Goal: Information Seeking & Learning: Learn about a topic

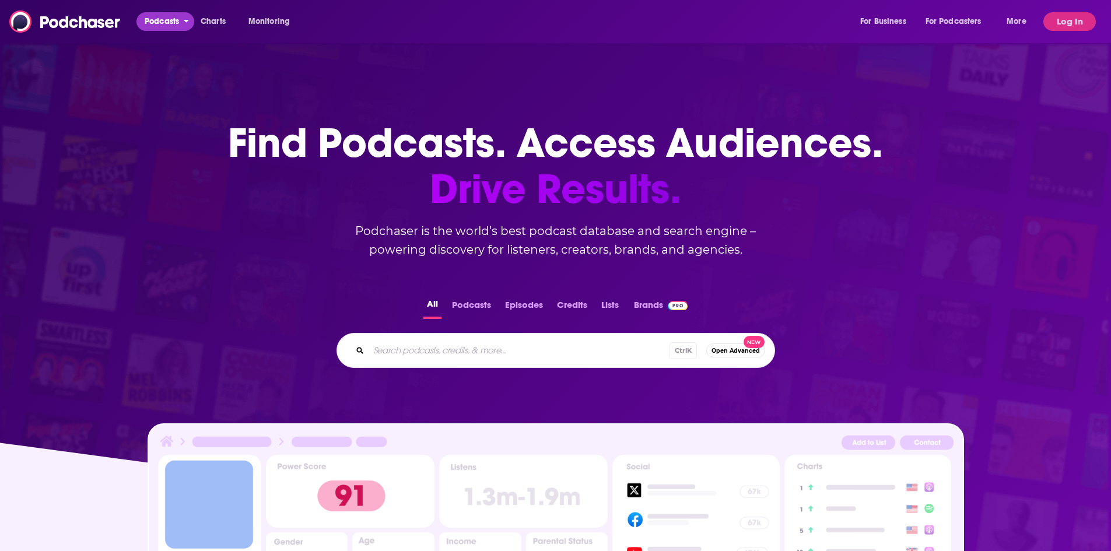
click at [170, 25] on span "Podcasts" at bounding box center [162, 21] width 34 height 16
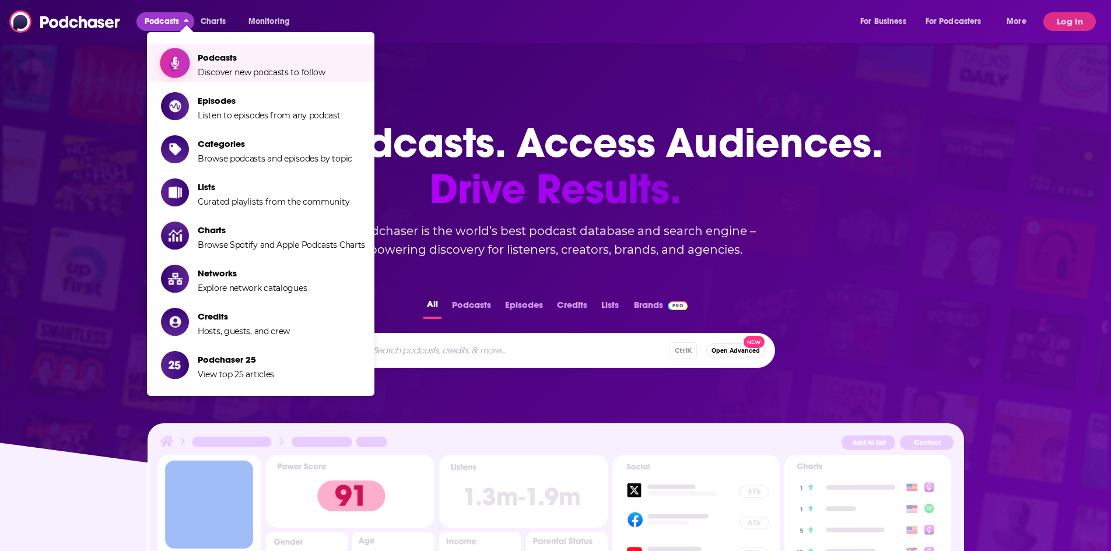
click at [212, 65] on span "Podcasts Discover new podcasts to follow" at bounding box center [262, 62] width 128 height 29
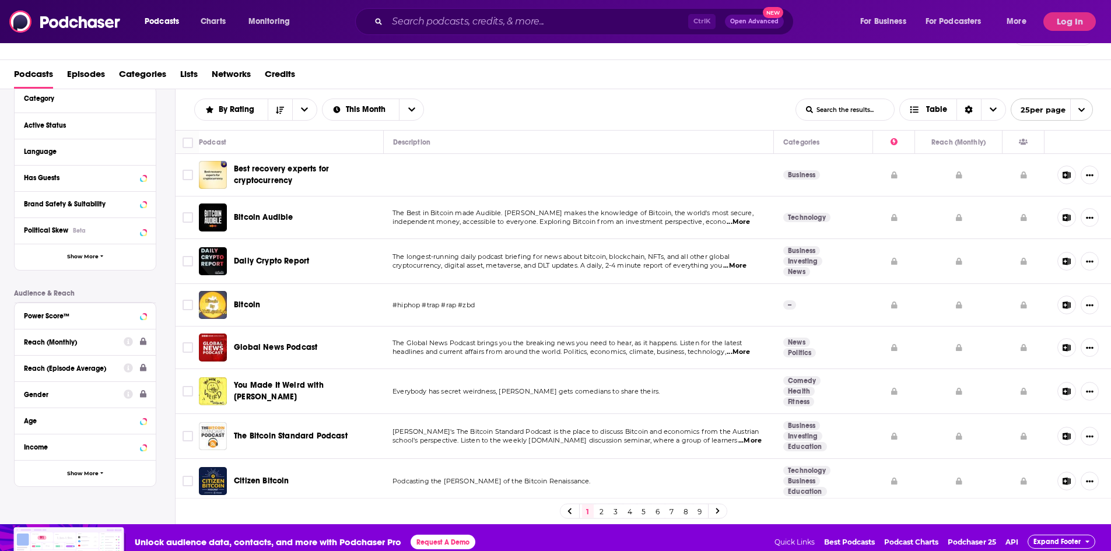
scroll to position [35, 0]
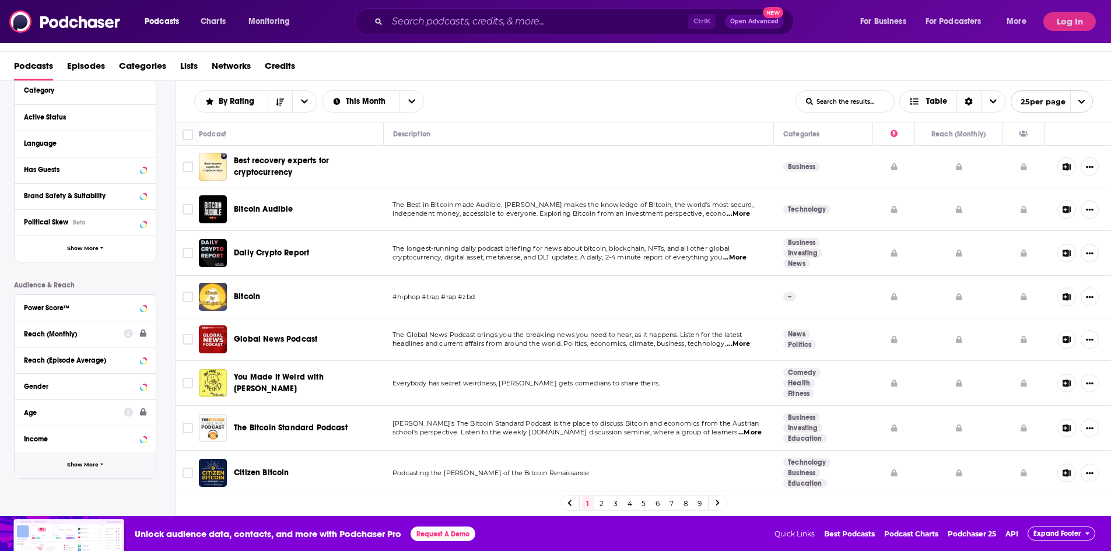
click at [87, 467] on span "Show More" at bounding box center [83, 465] width 32 height 6
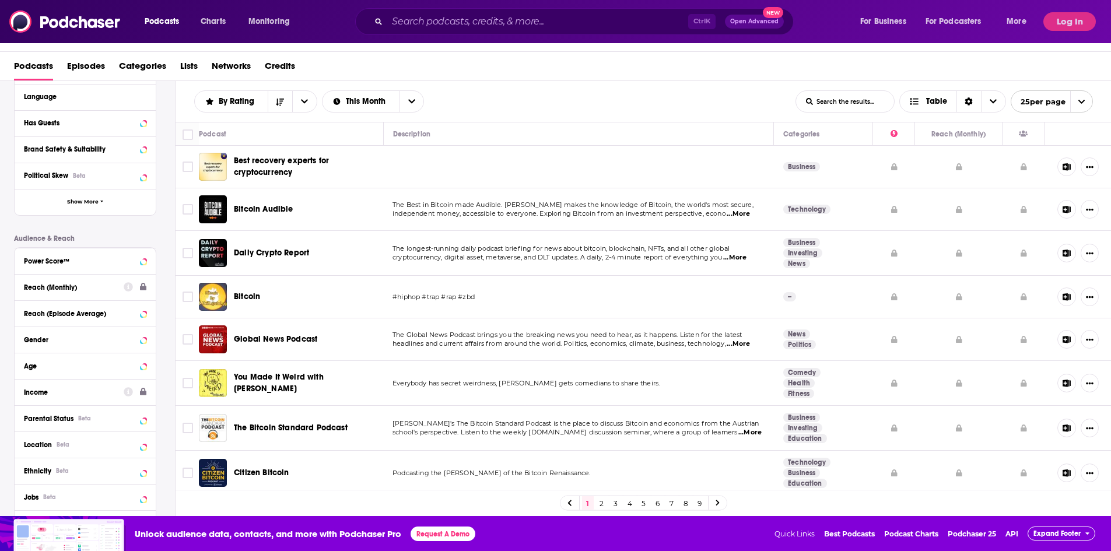
scroll to position [173, 0]
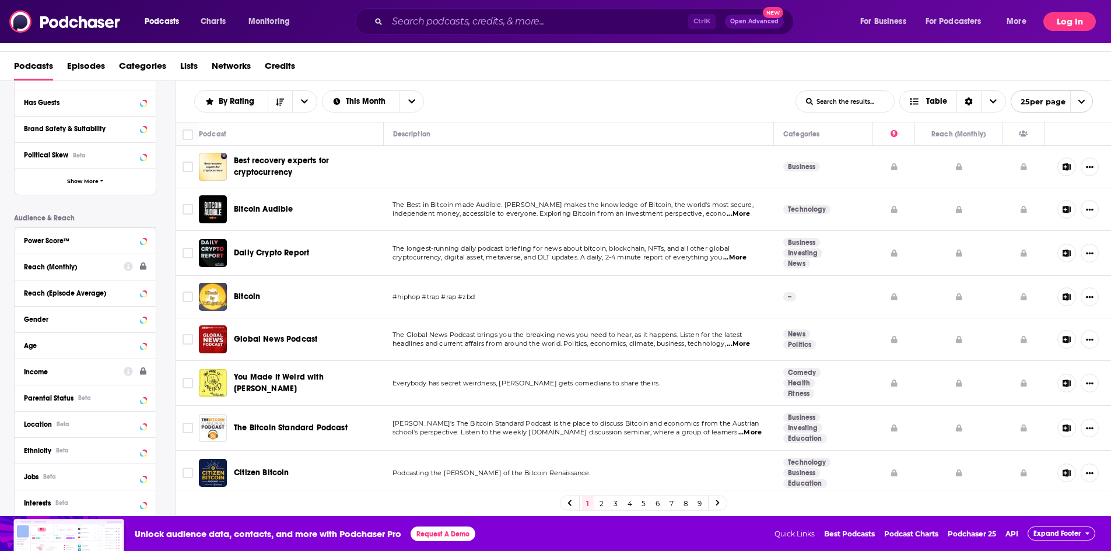
drag, startPoint x: 1076, startPoint y: 20, endPoint x: 1078, endPoint y: 47, distance: 26.9
click at [1076, 20] on button "Log In" at bounding box center [1070, 21] width 53 height 19
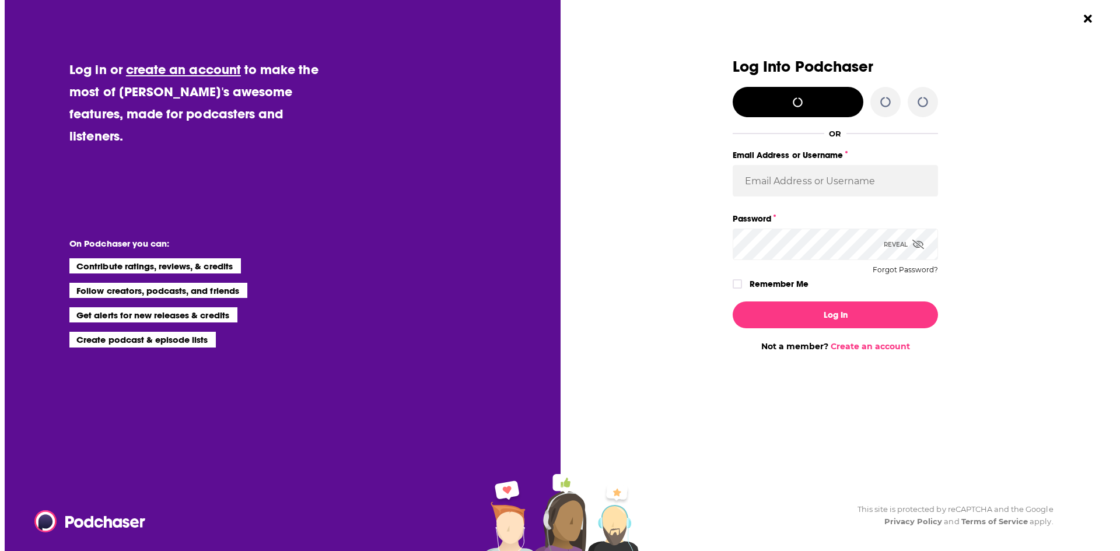
scroll to position [0, 0]
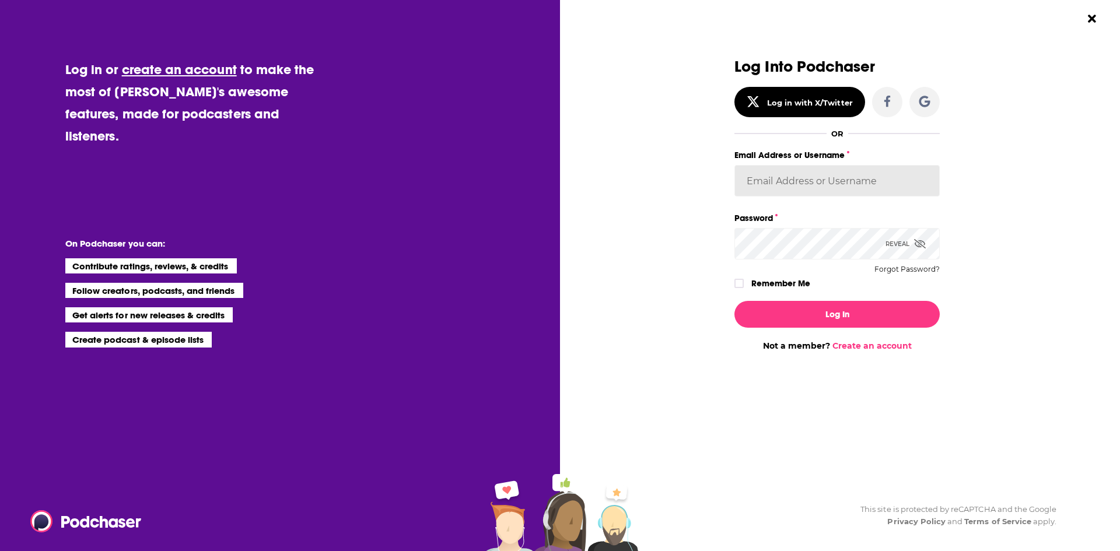
click at [846, 179] on input "Email Address or Username" at bounding box center [836, 181] width 205 height 32
type input "evankrask"
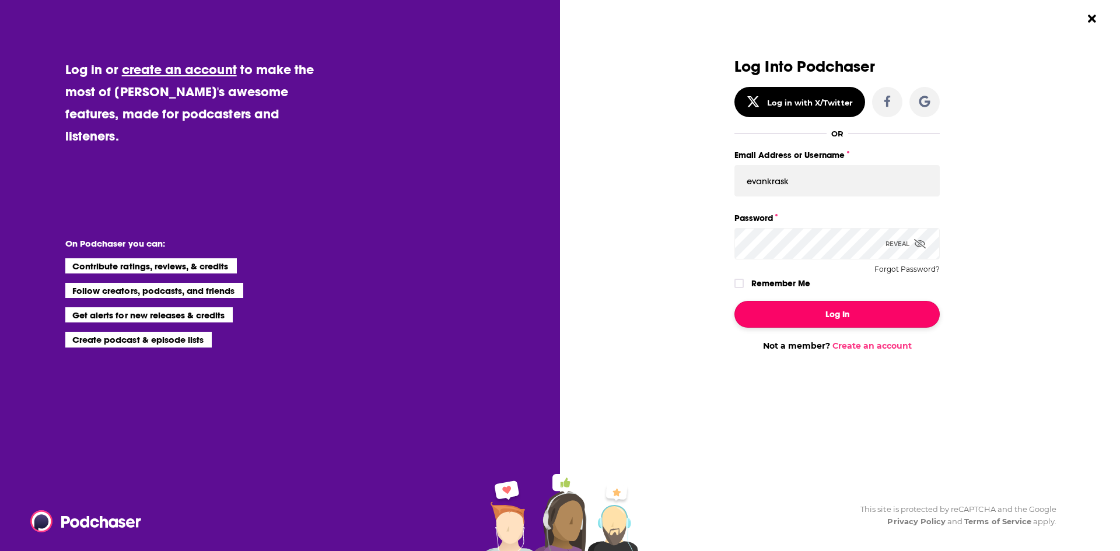
click at [800, 319] on button "Log In" at bounding box center [836, 314] width 205 height 27
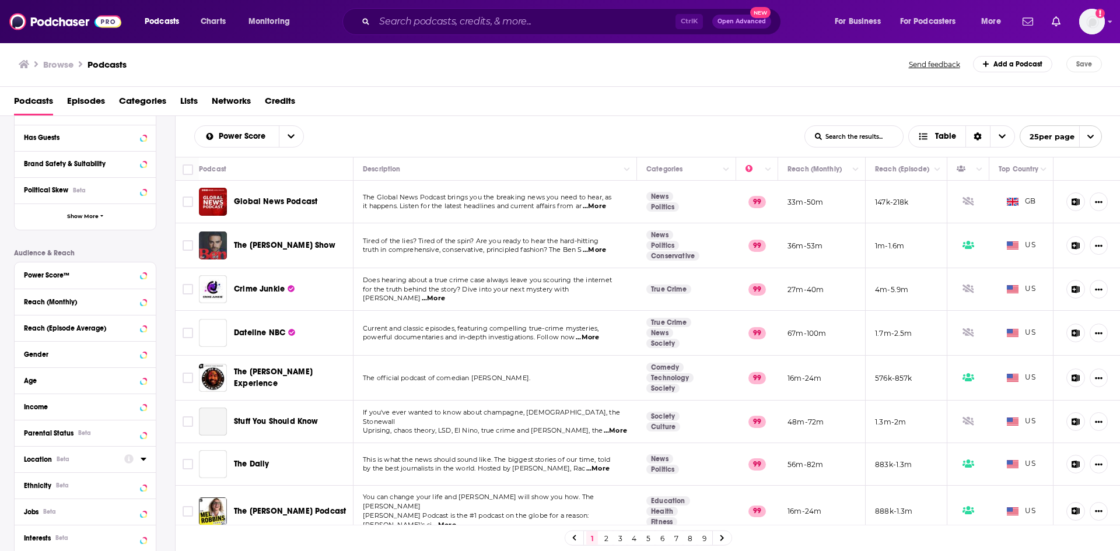
click at [141, 460] on icon at bounding box center [144, 458] width 6 height 9
click at [79, 474] on input at bounding box center [85, 480] width 123 height 16
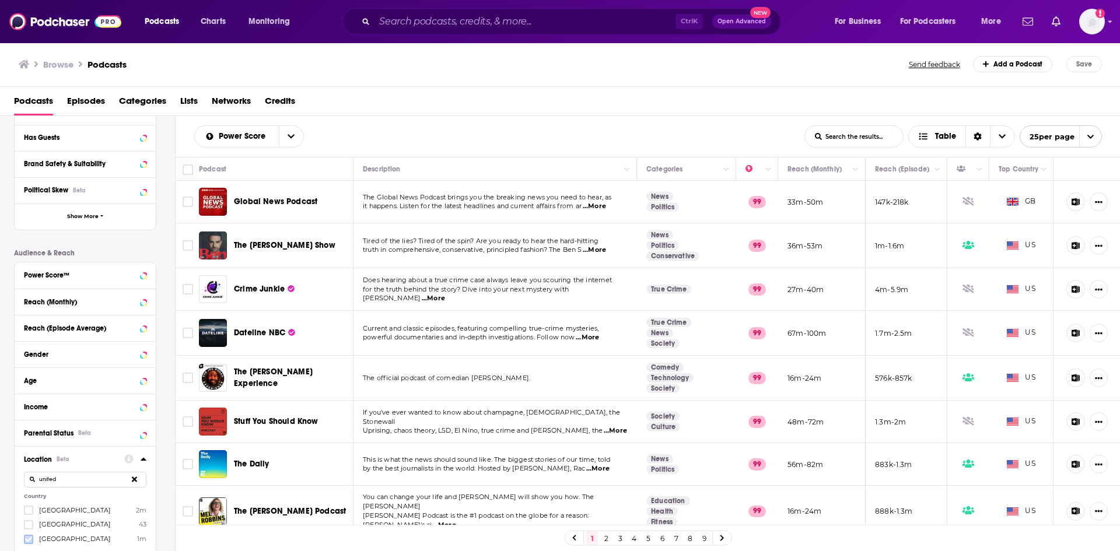
type input "united"
click at [29, 540] on icon at bounding box center [28, 539] width 7 height 5
click at [83, 302] on div "Reach (Monthly)" at bounding box center [70, 302] width 93 height 8
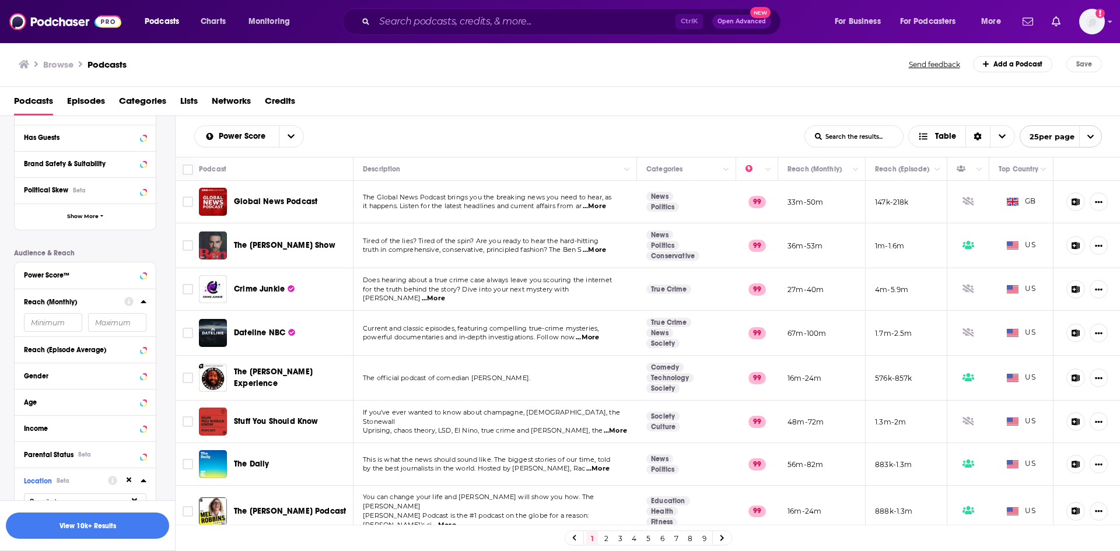
click at [63, 322] on input "number" at bounding box center [53, 322] width 58 height 19
drag, startPoint x: 62, startPoint y: 323, endPoint x: 29, endPoint y: 319, distance: 33.5
click at [29, 319] on input "400000" at bounding box center [53, 322] width 58 height 19
type input "500000"
click at [117, 523] on button "View 10k+ Results" at bounding box center [87, 526] width 163 height 26
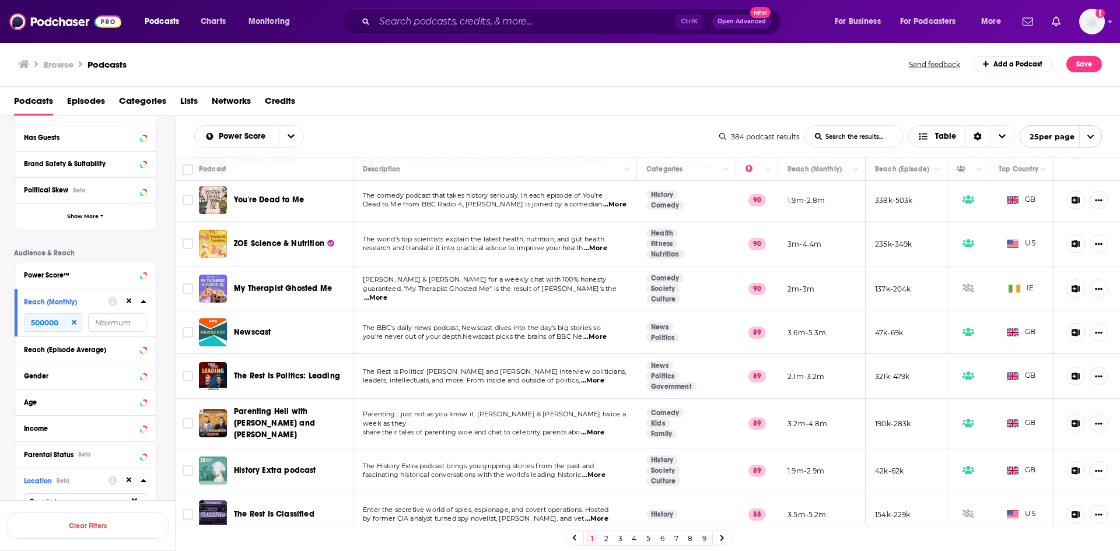
scroll to position [760, 0]
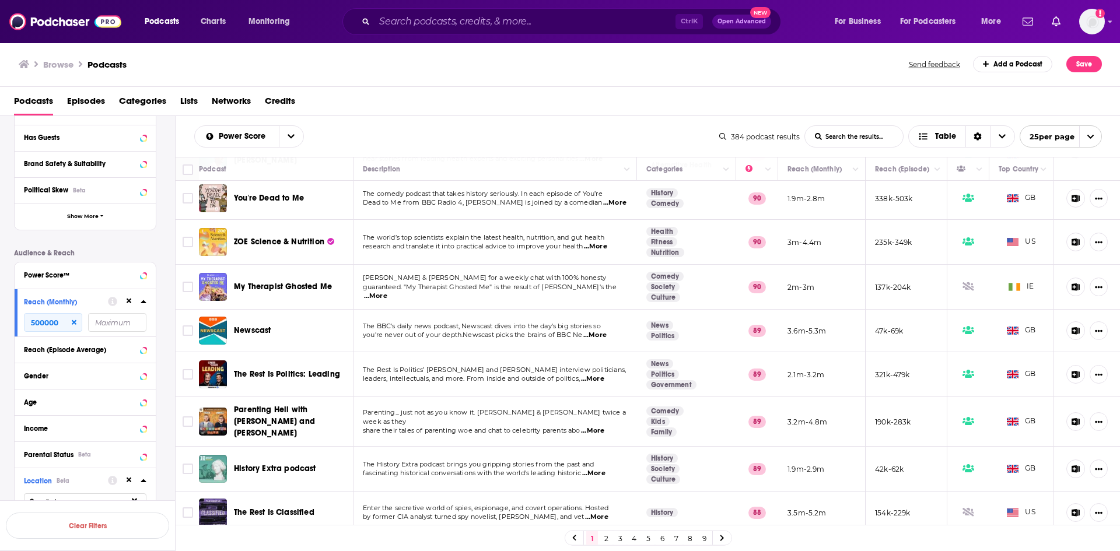
click at [606, 538] on link "2" at bounding box center [606, 538] width 12 height 14
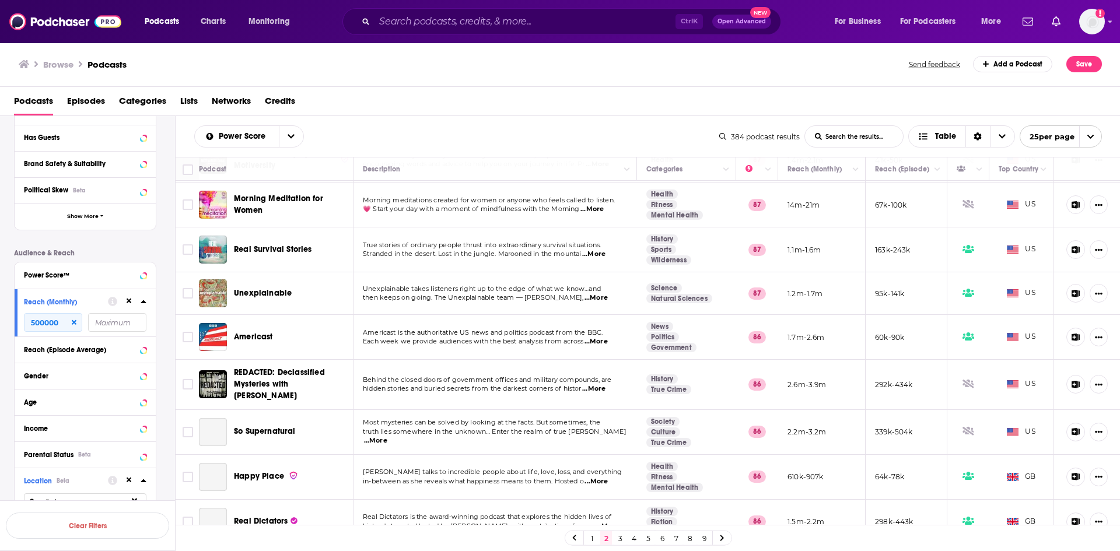
scroll to position [774, 0]
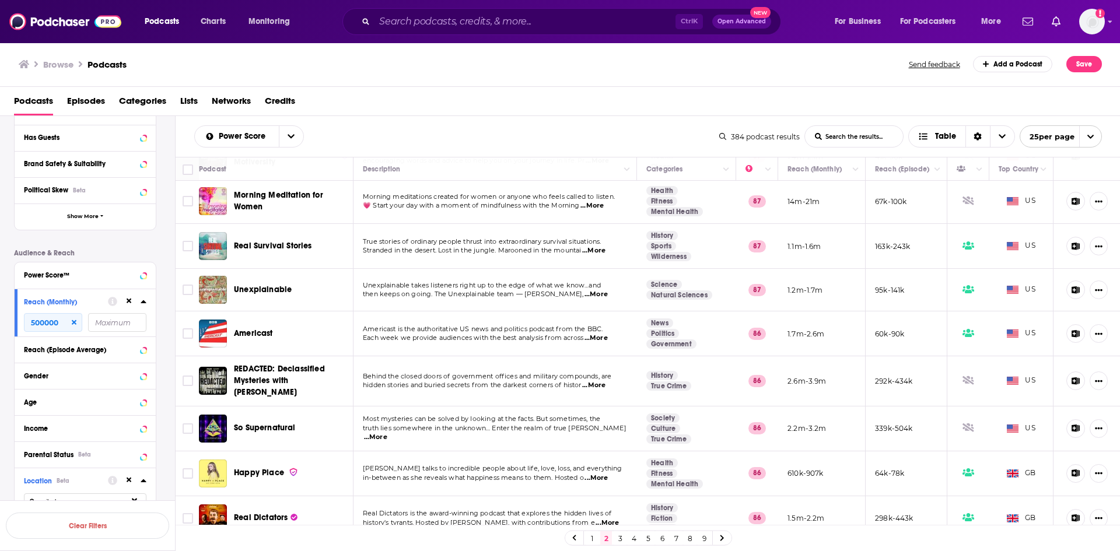
click at [620, 537] on link "3" at bounding box center [620, 538] width 12 height 14
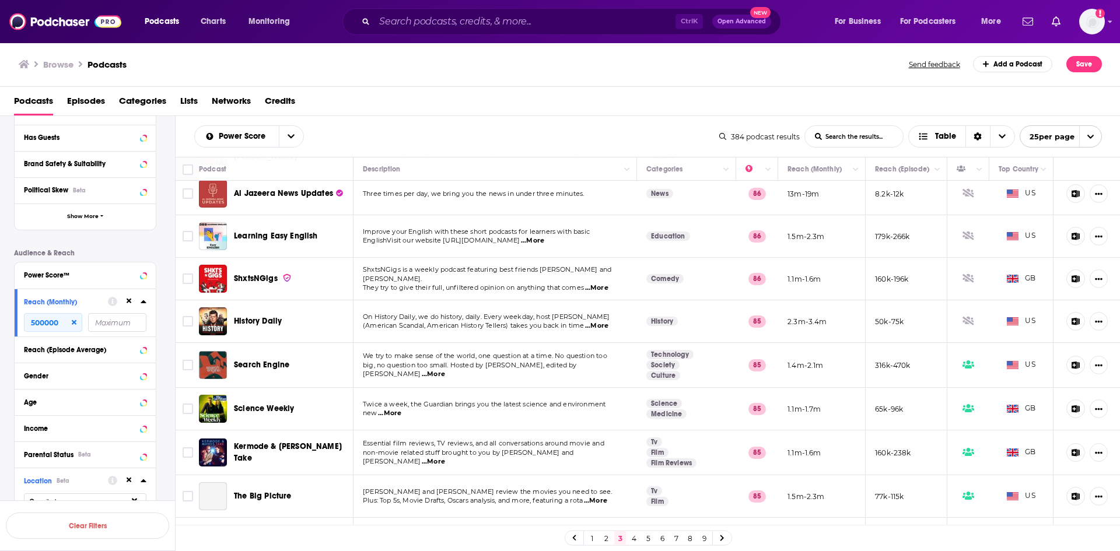
scroll to position [233, 0]
click at [853, 169] on icon "Column Actions" at bounding box center [856, 169] width 6 height 7
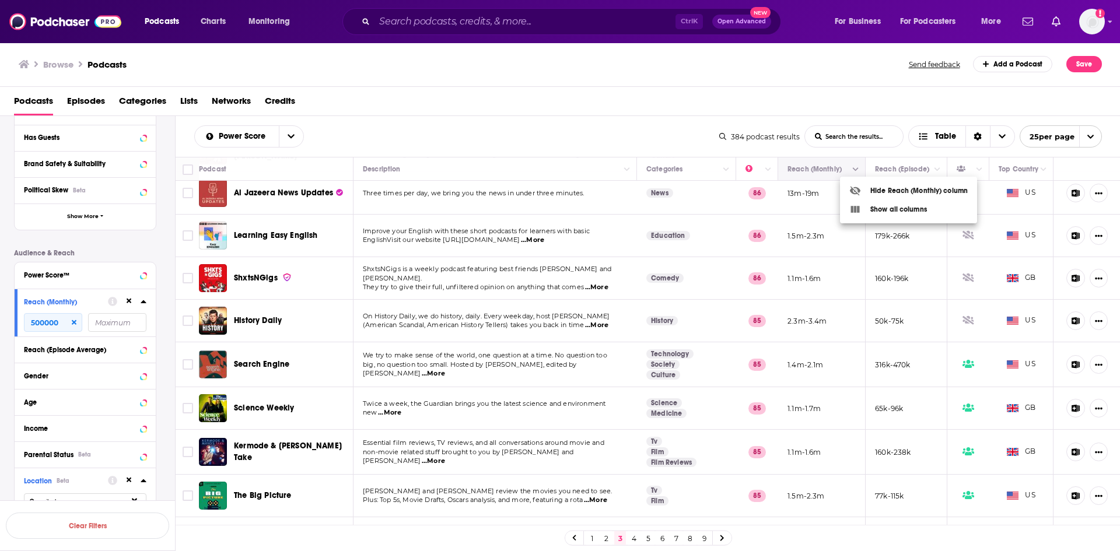
click at [847, 169] on div at bounding box center [560, 275] width 1120 height 551
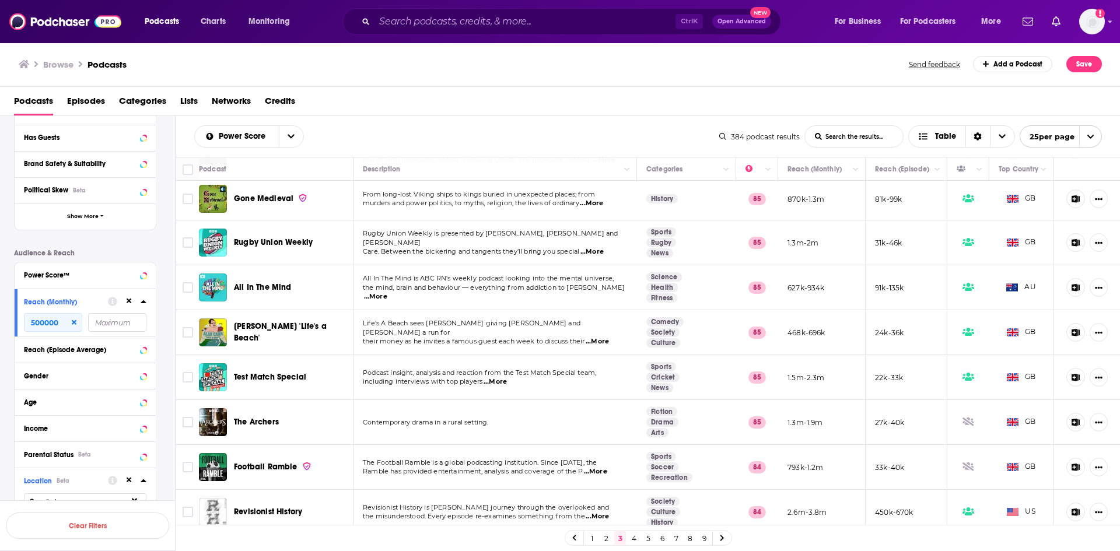
scroll to position [760, 0]
click at [635, 540] on link "4" at bounding box center [634, 538] width 12 height 14
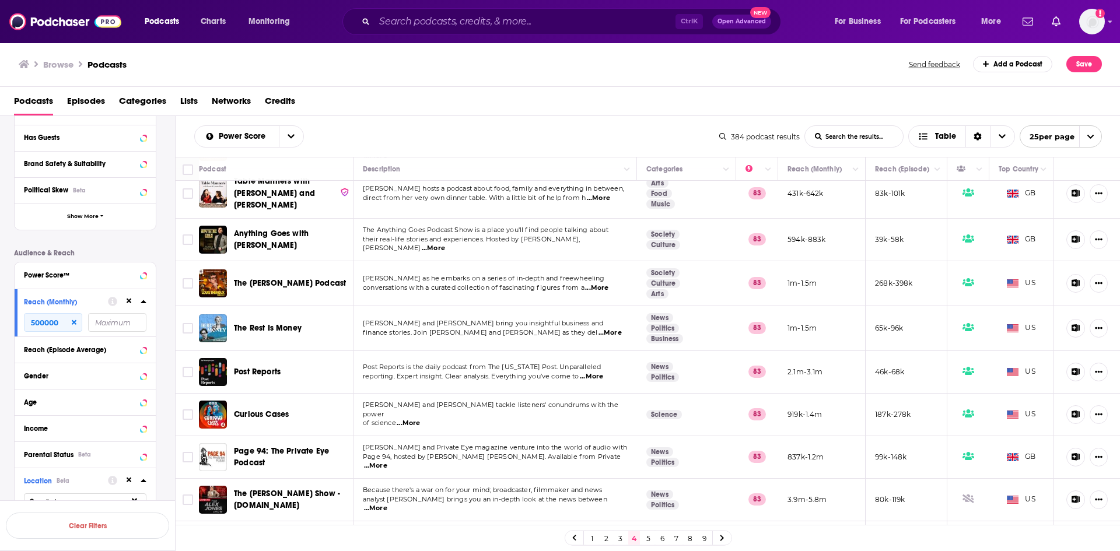
scroll to position [760, 0]
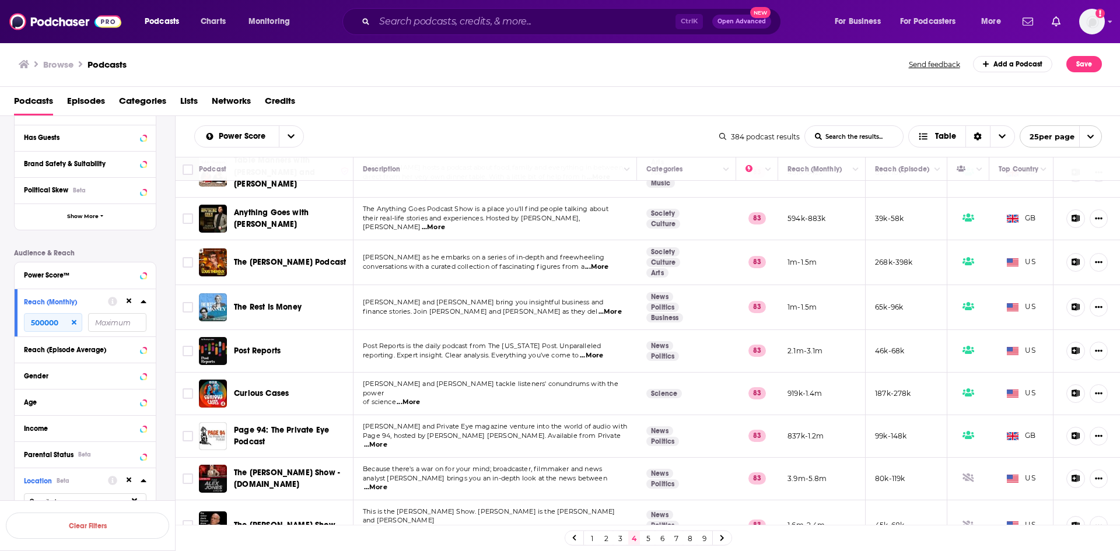
click at [647, 539] on link "5" at bounding box center [648, 538] width 12 height 14
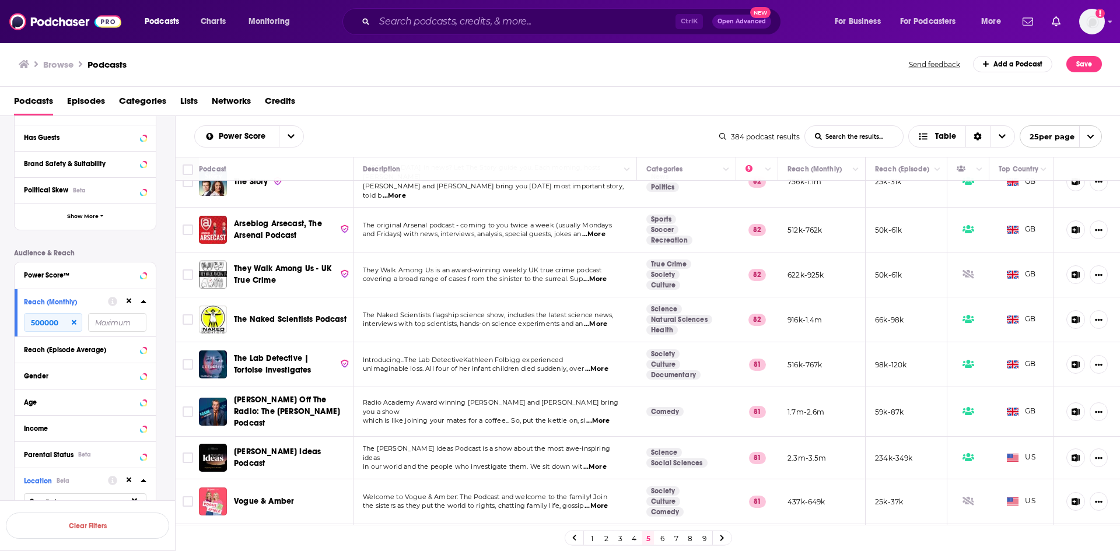
scroll to position [760, 0]
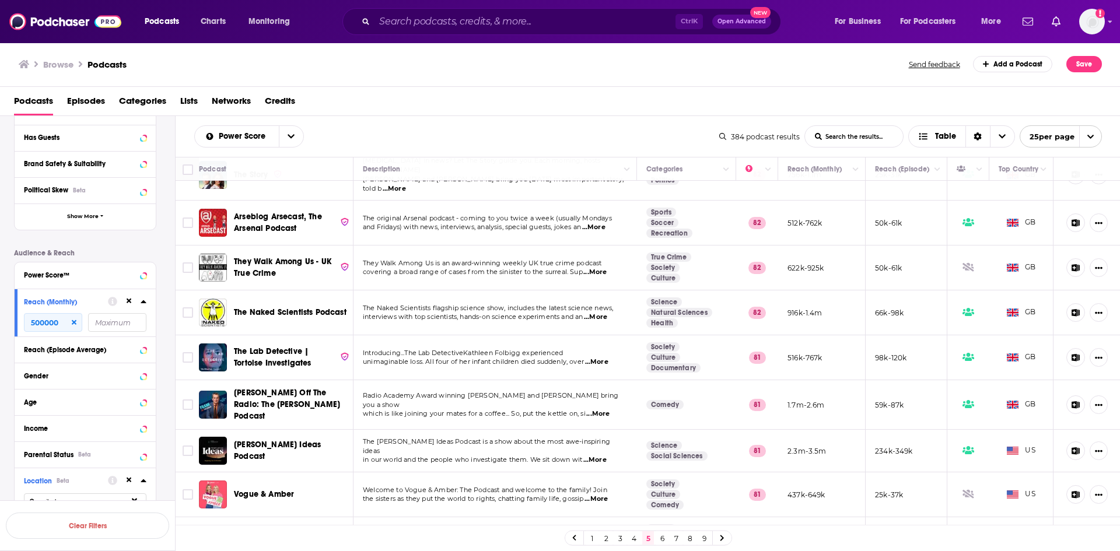
click at [662, 539] on link "6" at bounding box center [662, 538] width 12 height 14
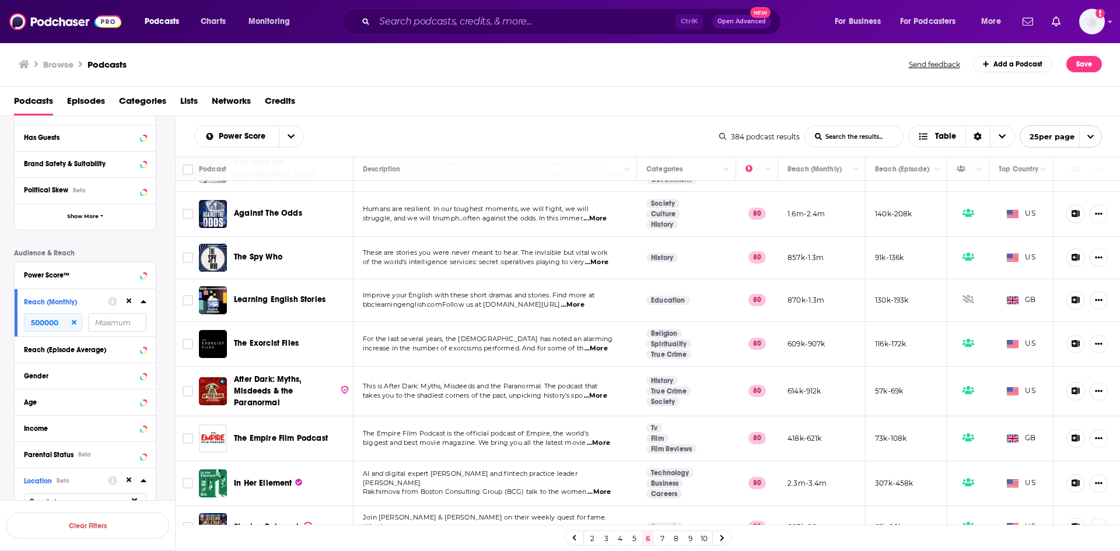
scroll to position [769, 0]
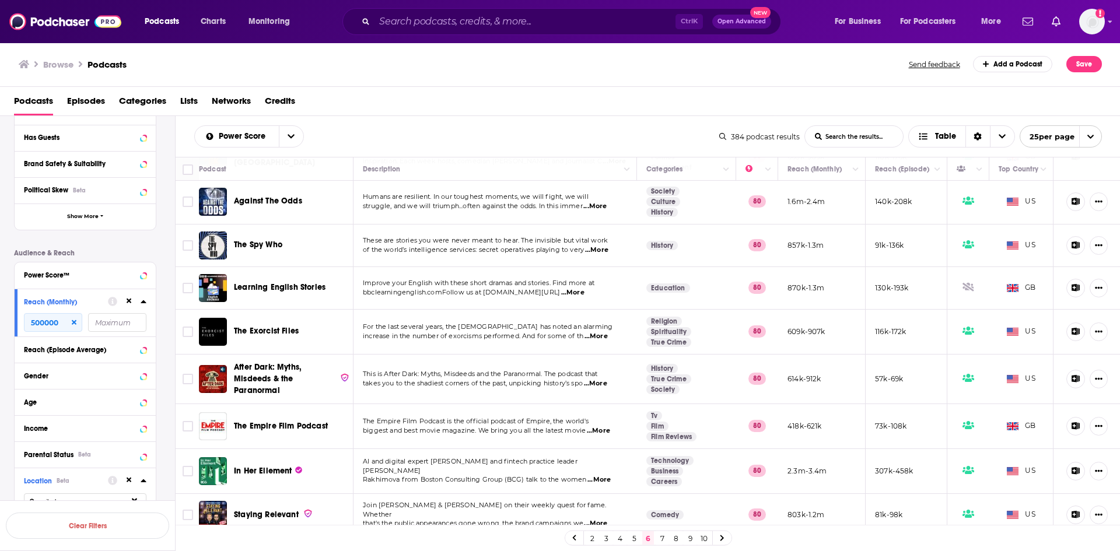
click at [660, 535] on link "7" at bounding box center [662, 538] width 12 height 14
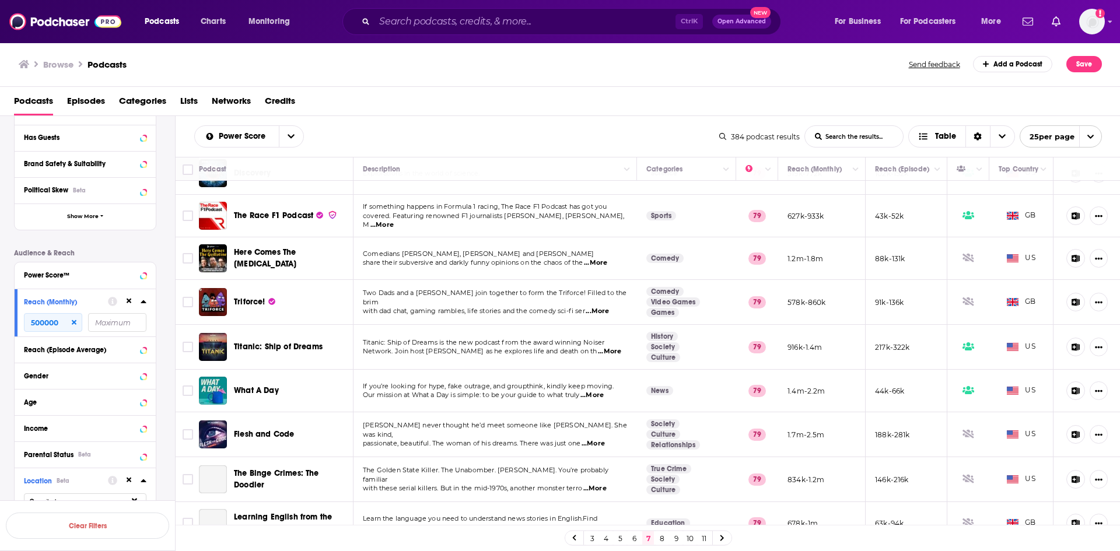
scroll to position [753, 0]
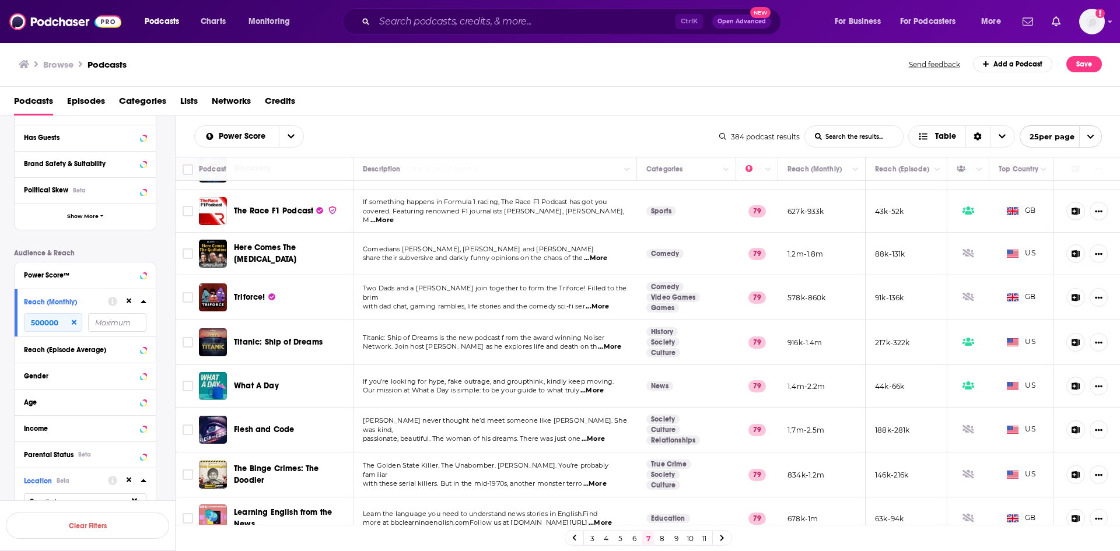
click at [663, 539] on link "8" at bounding box center [662, 538] width 12 height 14
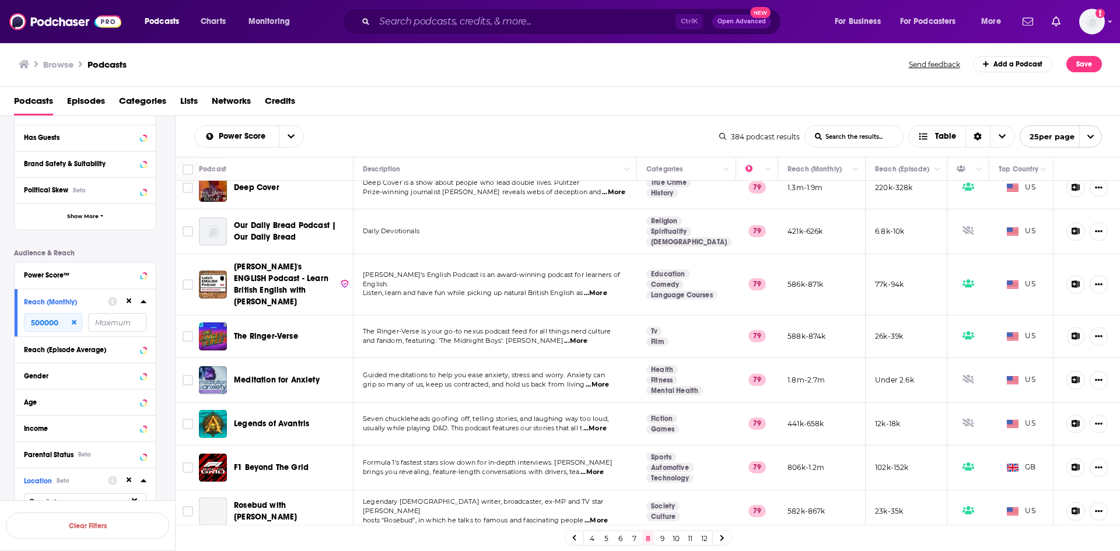
scroll to position [762, 0]
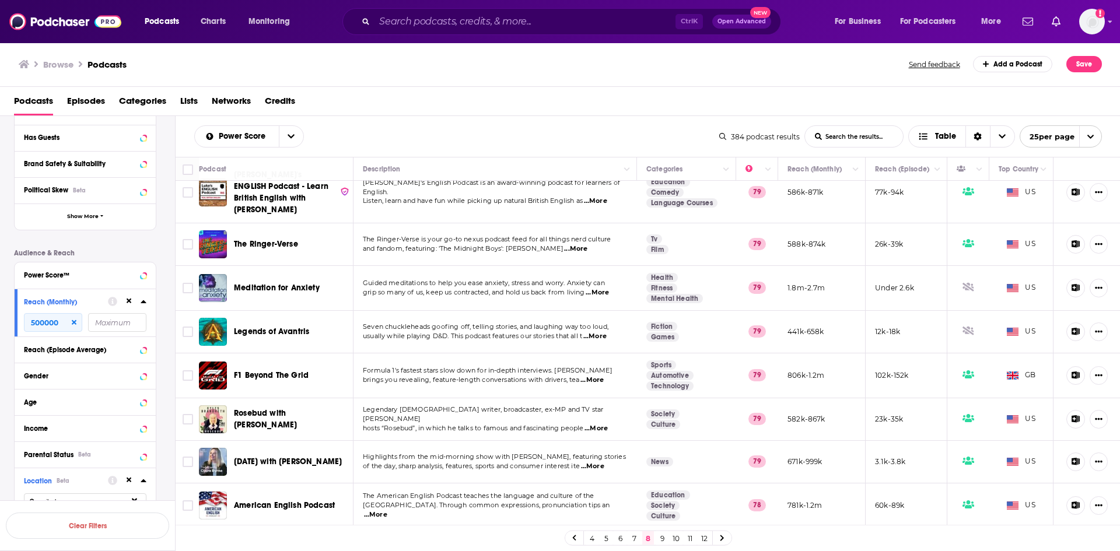
click at [660, 538] on link "9" at bounding box center [662, 538] width 12 height 14
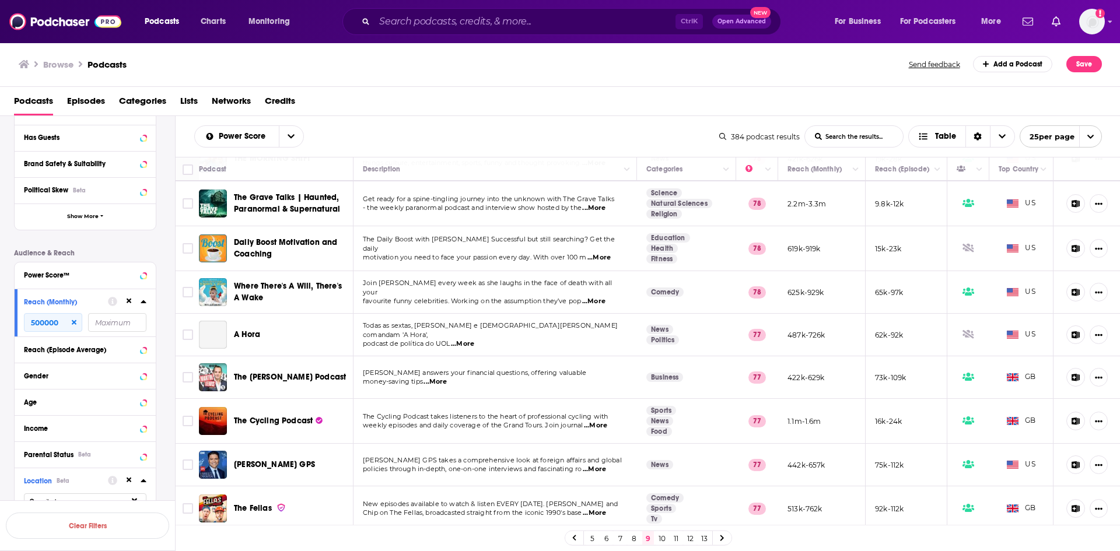
scroll to position [525, 0]
click at [665, 538] on link "10" at bounding box center [662, 538] width 12 height 14
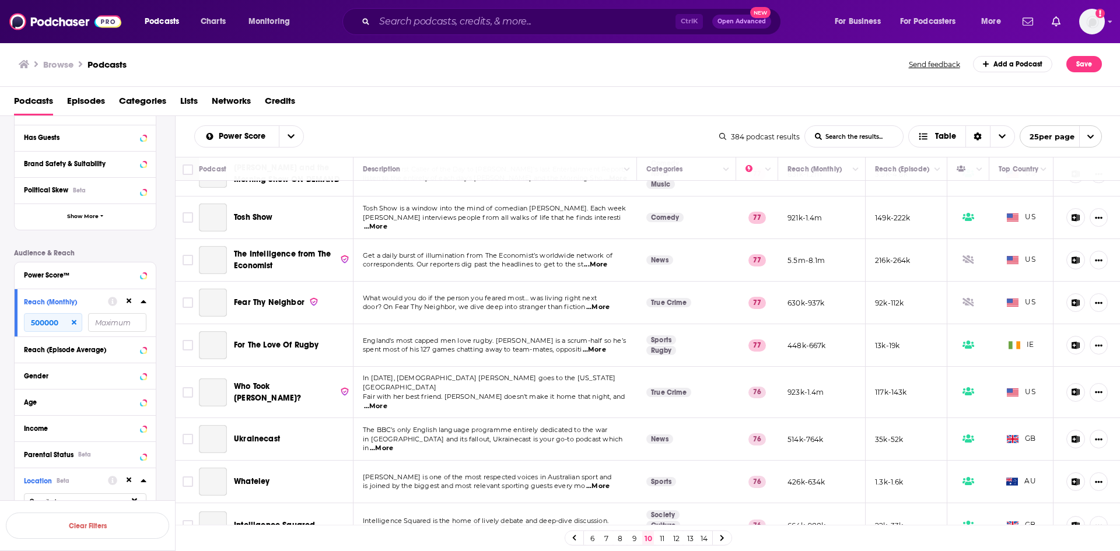
scroll to position [734, 0]
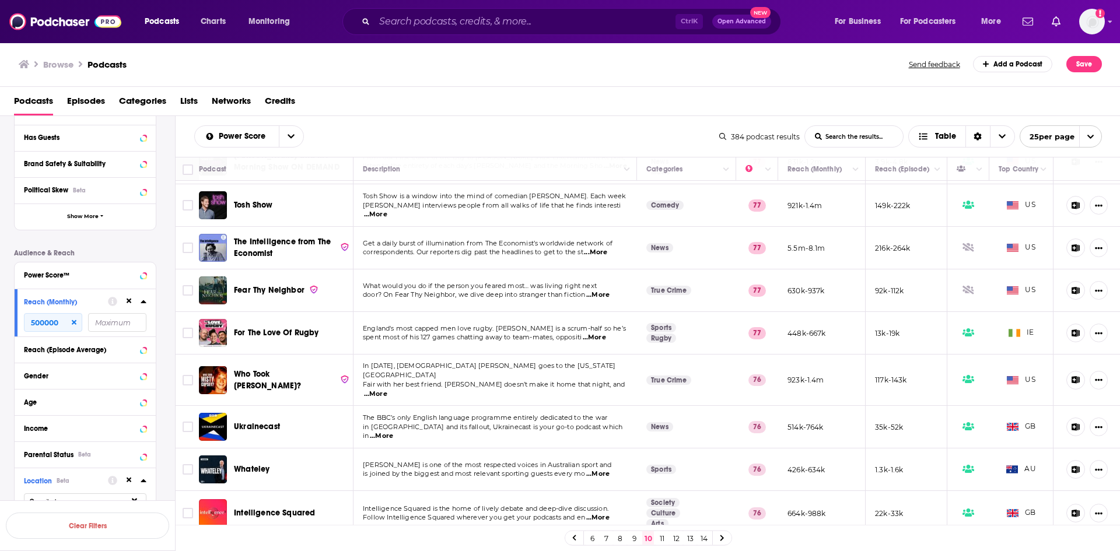
drag, startPoint x: 663, startPoint y: 537, endPoint x: 678, endPoint y: 538, distance: 14.7
click at [663, 537] on link "11" at bounding box center [662, 538] width 12 height 14
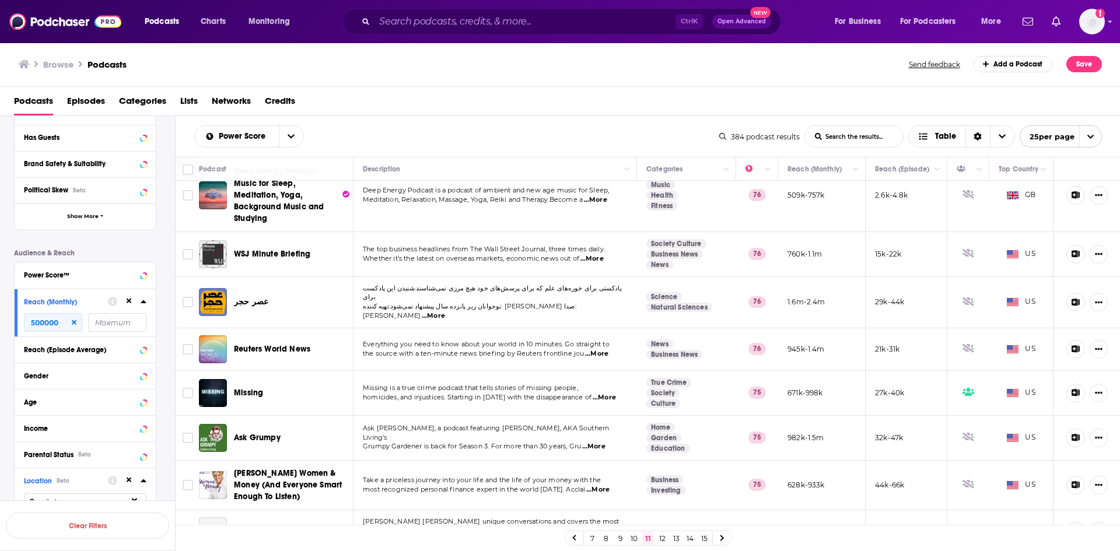
scroll to position [788, 0]
drag, startPoint x: 665, startPoint y: 537, endPoint x: 673, endPoint y: 536, distance: 7.8
click at [664, 537] on link "12" at bounding box center [662, 538] width 12 height 14
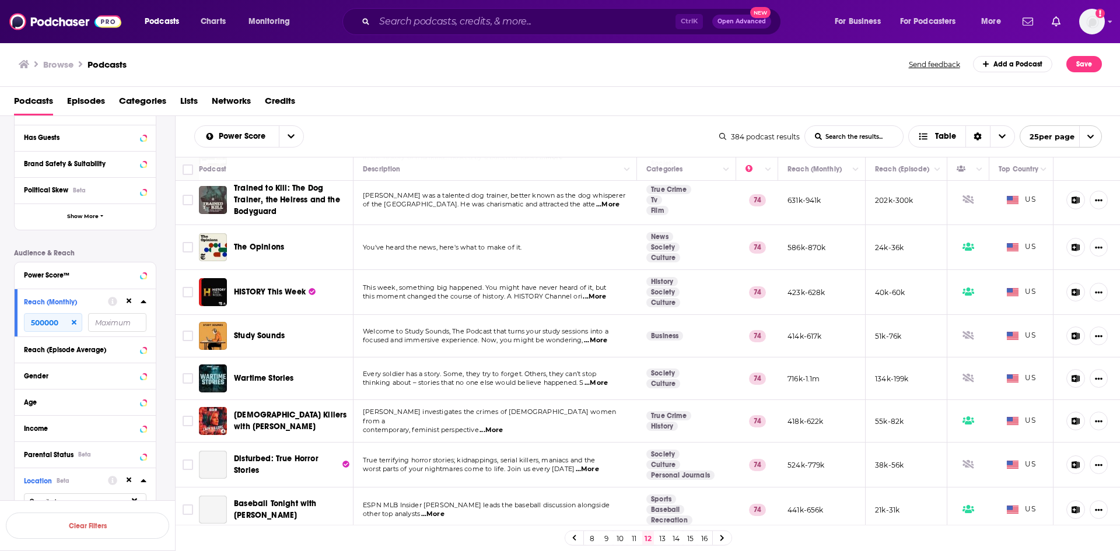
scroll to position [758, 0]
